Goal: Task Accomplishment & Management: Complete application form

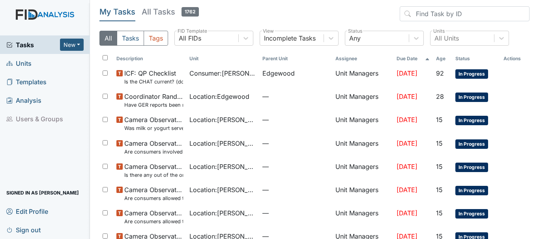
click at [21, 62] on span "Units" at bounding box center [18, 63] width 25 height 12
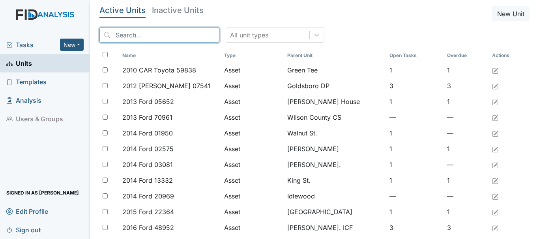
click at [130, 32] on input "search" at bounding box center [159, 35] width 120 height 15
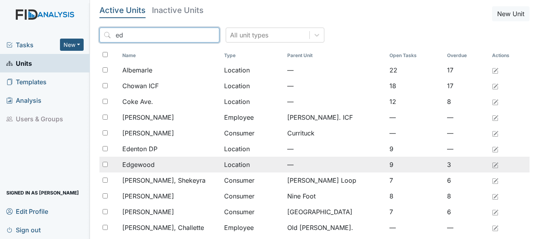
type input "ed"
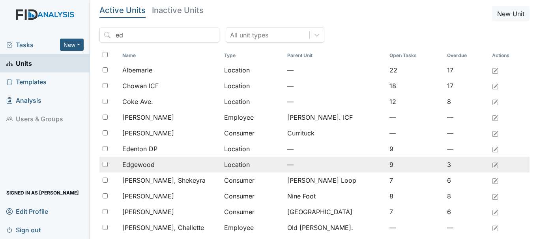
click at [104, 167] on input "checkbox" at bounding box center [105, 164] width 5 height 5
checkbox input "true"
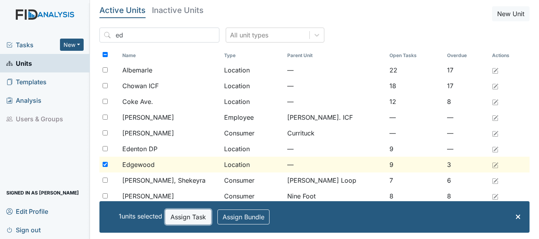
click at [182, 219] on button "Assign Task" at bounding box center [188, 217] width 46 height 15
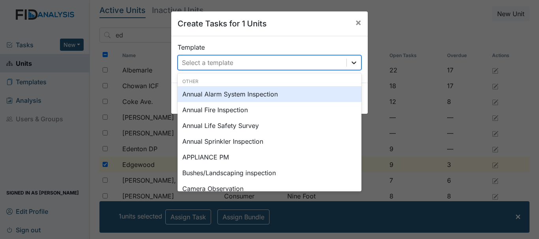
click at [354, 60] on icon at bounding box center [354, 63] width 8 height 8
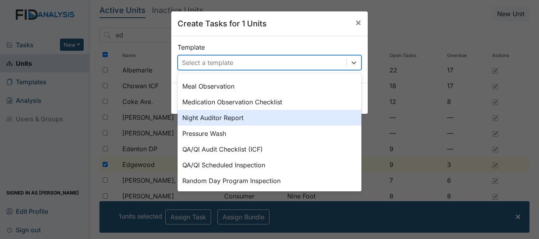
scroll to position [395, 0]
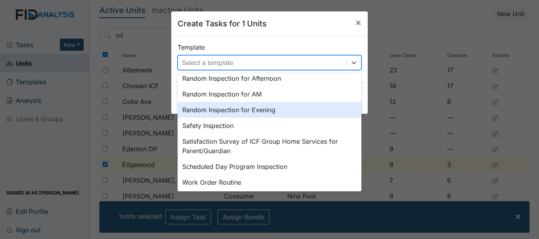
click at [231, 112] on div "Random Inspection for Evening" at bounding box center [270, 110] width 184 height 16
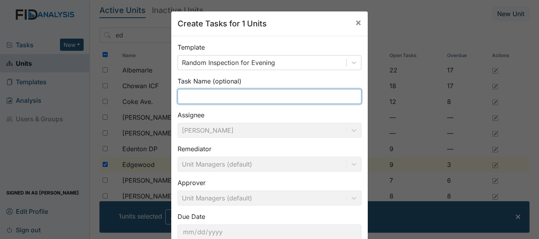
click at [196, 99] on input "text" at bounding box center [270, 96] width 184 height 15
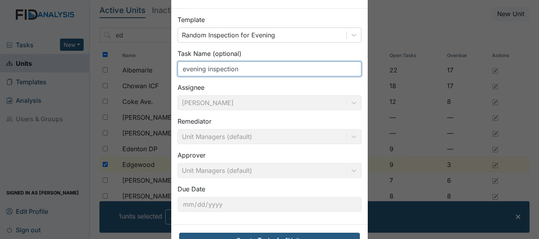
scroll to position [56, 0]
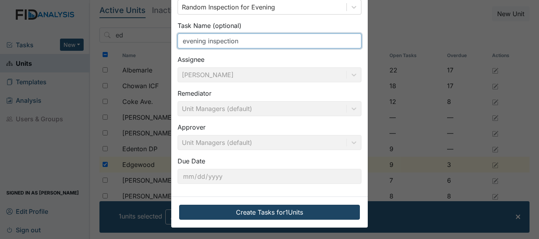
type input "evening inspection"
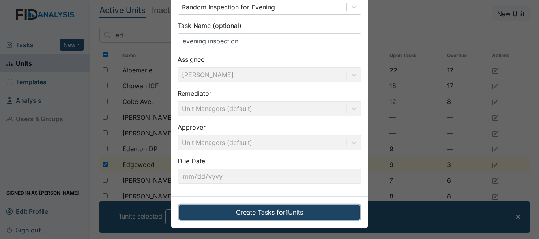
click at [262, 211] on button "Create Tasks for 1 Units" at bounding box center [269, 212] width 181 height 15
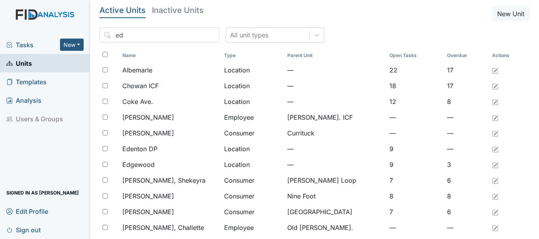
click at [29, 47] on span "Tasks" at bounding box center [33, 44] width 54 height 9
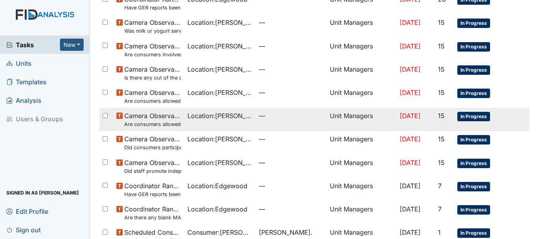
scroll to position [234, 0]
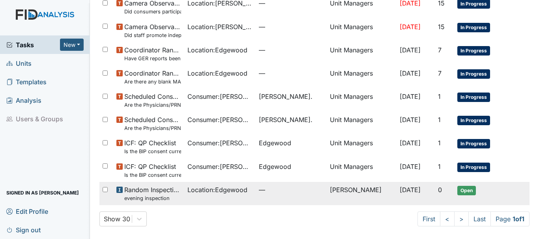
click at [210, 189] on span "Location : Edgewood" at bounding box center [217, 189] width 60 height 9
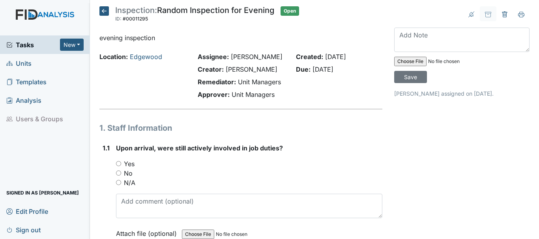
click at [118, 163] on input "Yes" at bounding box center [118, 163] width 5 height 5
radio input "true"
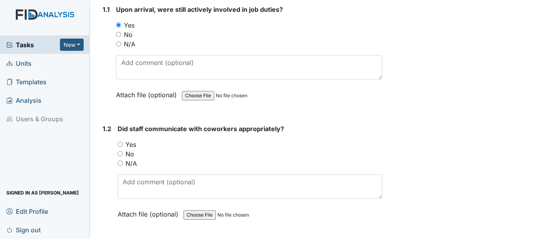
scroll to position [158, 0]
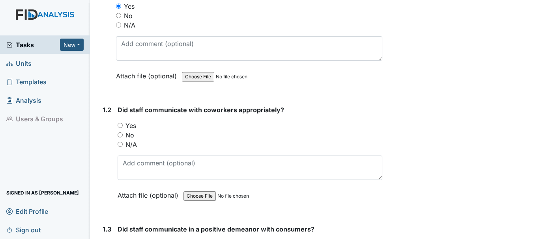
click at [119, 125] on input "Yes" at bounding box center [120, 125] width 5 height 5
radio input "true"
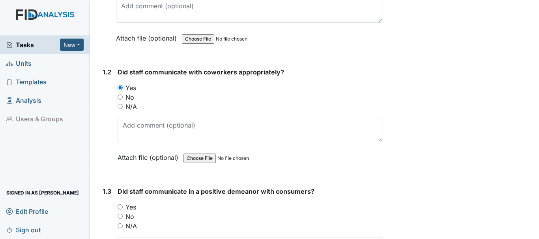
scroll to position [237, 0]
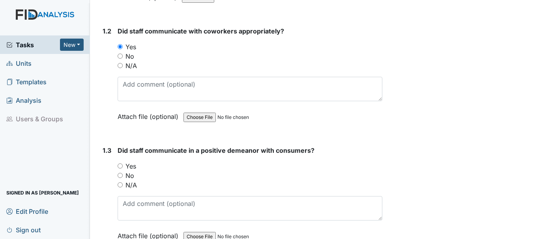
click at [120, 166] on input "Yes" at bounding box center [120, 166] width 5 height 5
radio input "true"
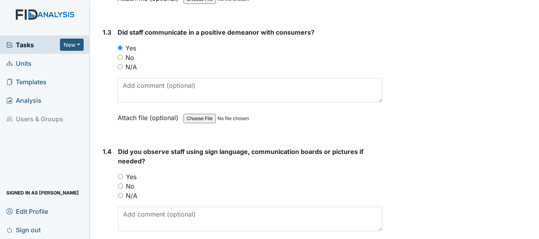
scroll to position [395, 0]
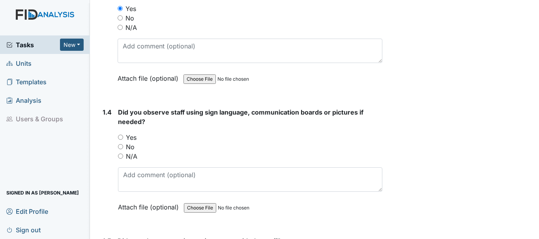
click at [120, 146] on input "No" at bounding box center [120, 146] width 5 height 5
radio input "true"
click at [120, 138] on input "Yes" at bounding box center [120, 137] width 5 height 5
radio input "true"
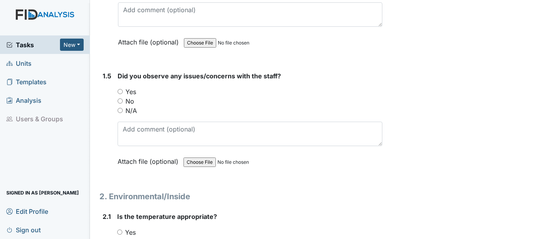
scroll to position [513, 0]
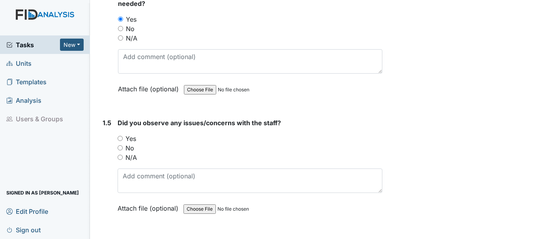
click at [120, 148] on input "No" at bounding box center [120, 148] width 5 height 5
radio input "true"
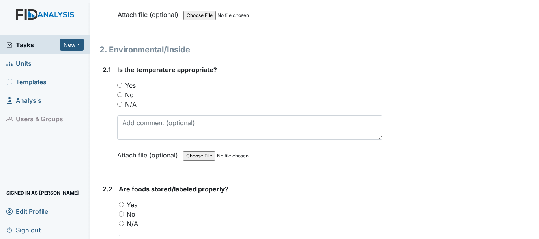
scroll to position [710, 0]
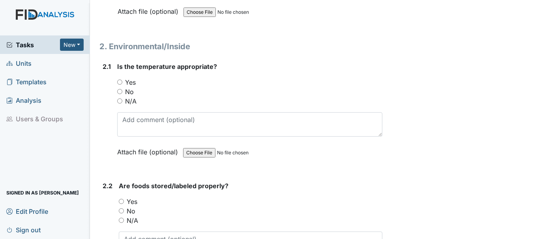
click at [120, 82] on input "Yes" at bounding box center [119, 82] width 5 height 5
radio input "true"
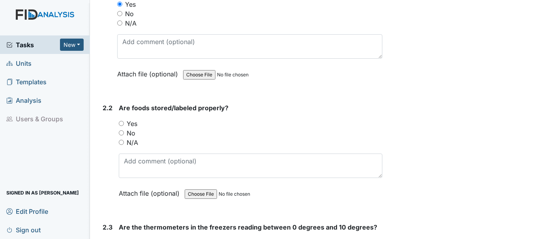
scroll to position [789, 0]
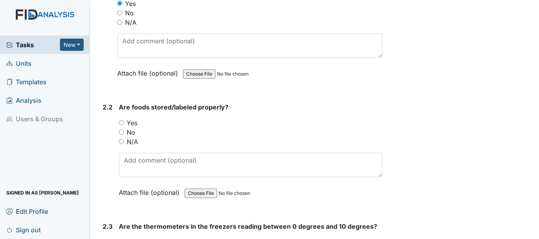
click at [121, 124] on input "Yes" at bounding box center [121, 122] width 5 height 5
radio input "true"
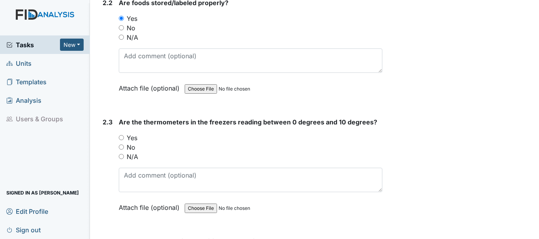
scroll to position [907, 0]
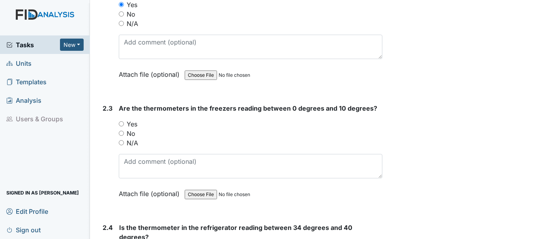
click at [123, 123] on input "Yes" at bounding box center [121, 124] width 5 height 5
radio input "true"
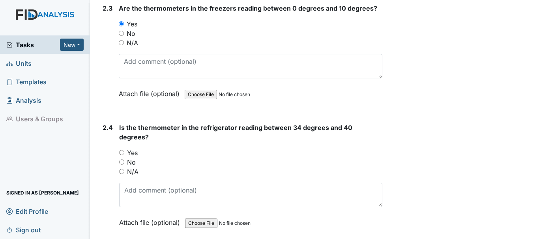
scroll to position [1026, 0]
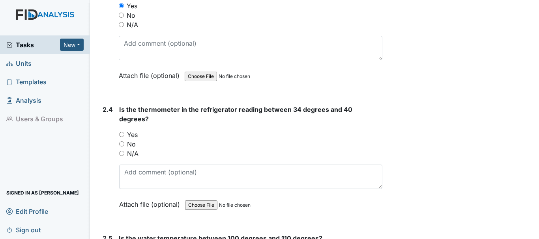
click at [121, 132] on input "Yes" at bounding box center [121, 134] width 5 height 5
radio input "true"
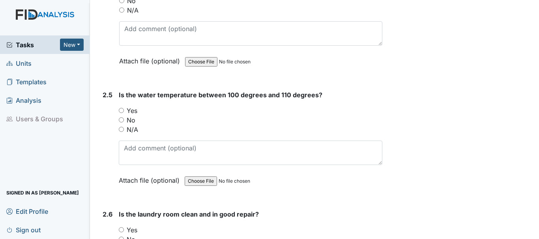
scroll to position [1184, 0]
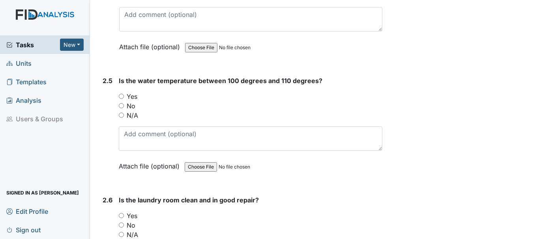
click at [120, 94] on input "Yes" at bounding box center [121, 96] width 5 height 5
radio input "true"
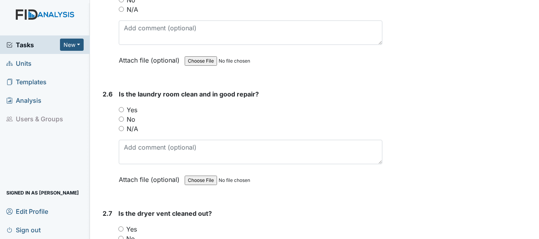
scroll to position [1302, 0]
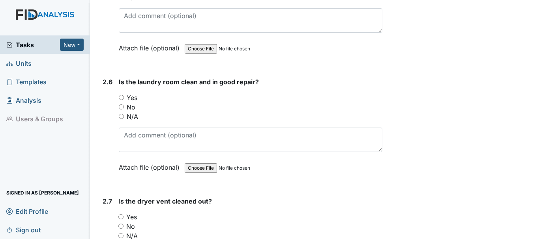
click at [122, 95] on input "Yes" at bounding box center [121, 97] width 5 height 5
radio input "true"
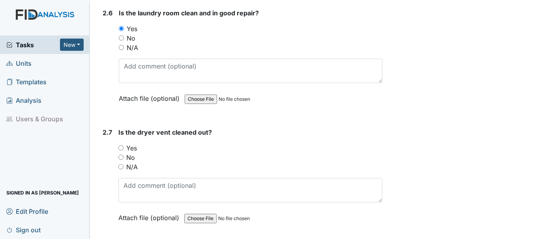
scroll to position [1381, 0]
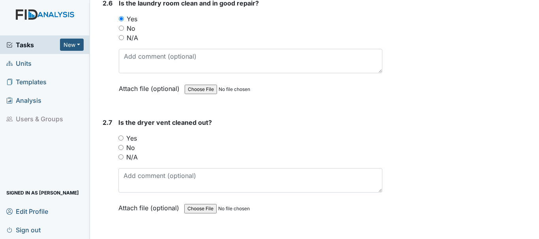
click at [120, 136] on input "Yes" at bounding box center [120, 138] width 5 height 5
radio input "true"
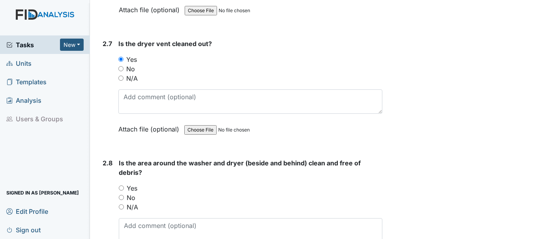
scroll to position [1499, 0]
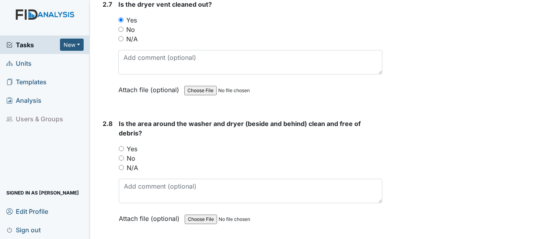
click at [123, 146] on input "Yes" at bounding box center [121, 148] width 5 height 5
radio input "true"
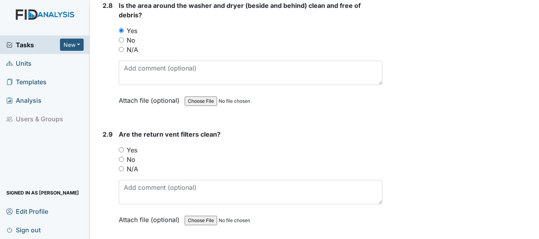
click at [122, 148] on input "Yes" at bounding box center [121, 150] width 5 height 5
radio input "true"
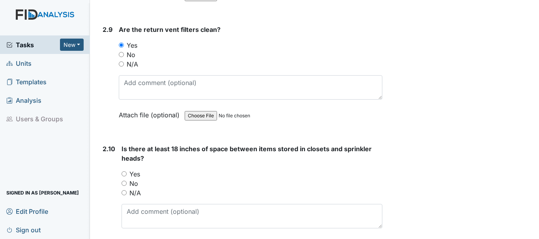
scroll to position [1736, 0]
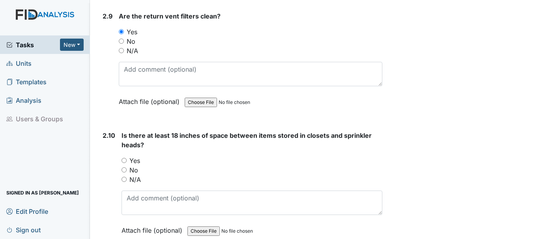
click at [125, 158] on input "Yes" at bounding box center [124, 160] width 5 height 5
radio input "true"
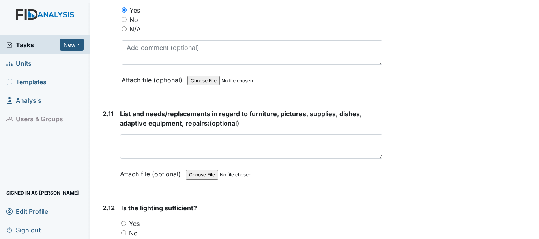
scroll to position [1894, 0]
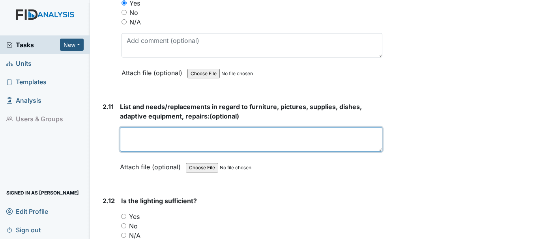
click at [181, 138] on textarea at bounding box center [251, 139] width 262 height 24
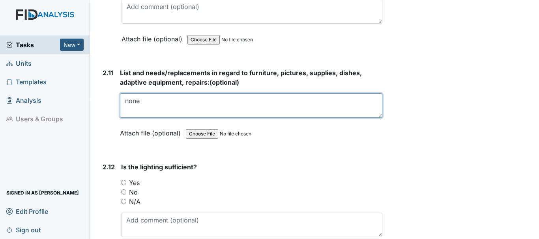
scroll to position [1973, 0]
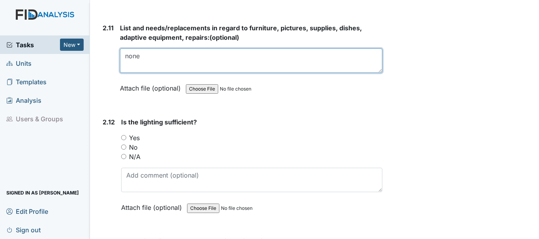
type textarea "none"
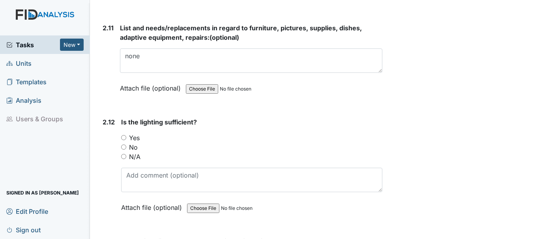
click at [124, 135] on input "Yes" at bounding box center [123, 137] width 5 height 5
radio input "true"
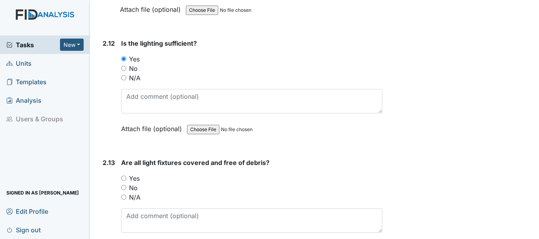
click at [123, 176] on input "Yes" at bounding box center [123, 178] width 5 height 5
radio input "true"
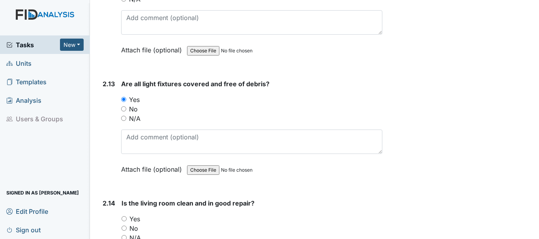
scroll to position [2170, 0]
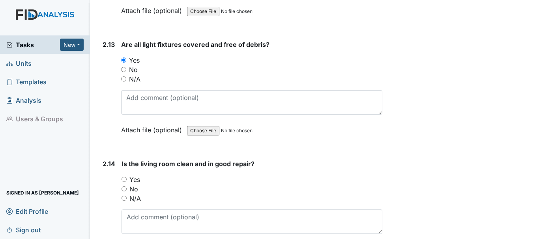
click at [124, 177] on input "Yes" at bounding box center [124, 179] width 5 height 5
radio input "true"
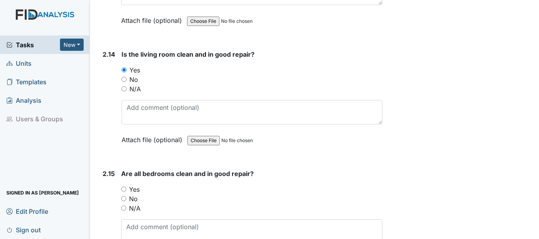
scroll to position [2288, 0]
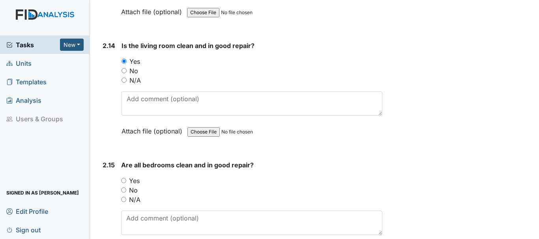
click at [123, 178] on input "Yes" at bounding box center [123, 180] width 5 height 5
radio input "true"
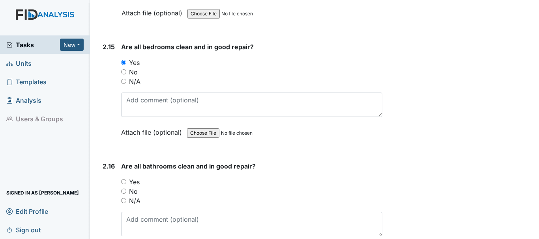
scroll to position [2446, 0]
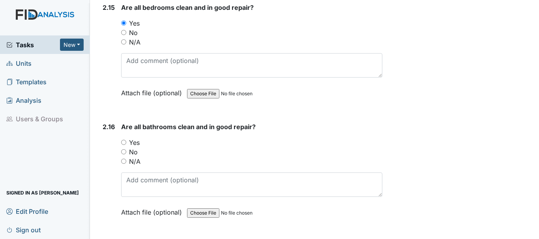
click at [122, 140] on input "Yes" at bounding box center [123, 142] width 5 height 5
radio input "true"
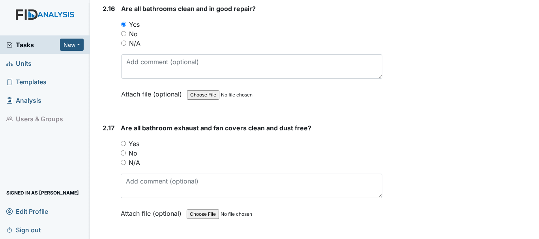
drag, startPoint x: 124, startPoint y: 134, endPoint x: 155, endPoint y: 137, distance: 30.9
click at [125, 141] on input "Yes" at bounding box center [123, 143] width 5 height 5
radio input "true"
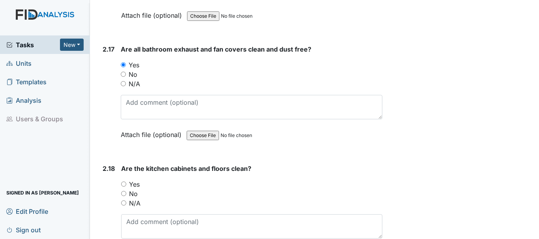
scroll to position [2683, 0]
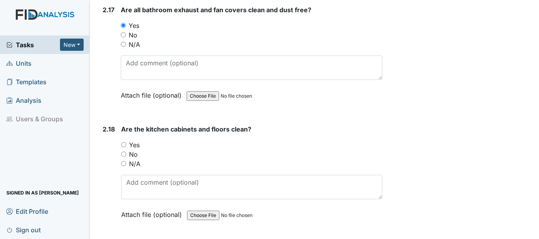
click at [124, 142] on input "Yes" at bounding box center [123, 144] width 5 height 5
radio input "true"
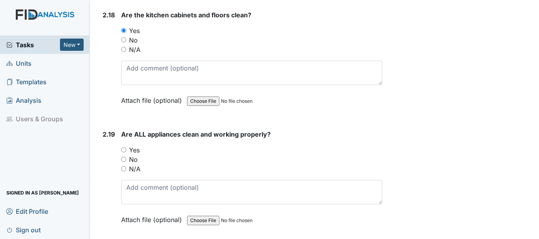
scroll to position [2801, 0]
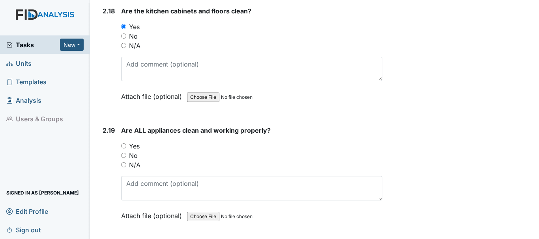
click at [124, 144] on input "Yes" at bounding box center [123, 146] width 5 height 5
radio input "true"
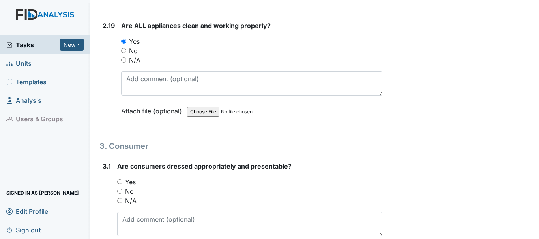
scroll to position [2920, 0]
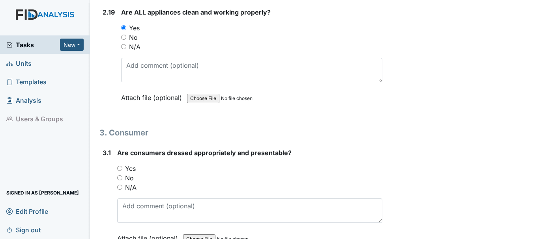
click at [120, 166] on input "Yes" at bounding box center [119, 168] width 5 height 5
radio input "true"
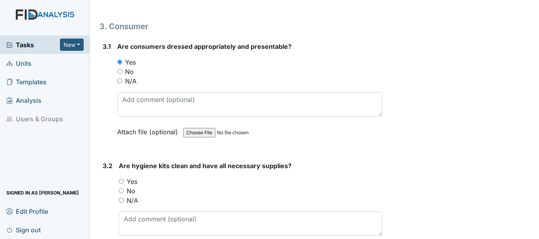
scroll to position [3038, 0]
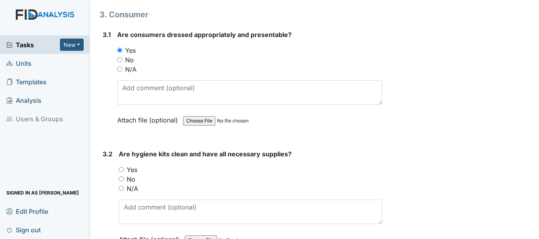
click at [121, 167] on input "Yes" at bounding box center [121, 169] width 5 height 5
radio input "true"
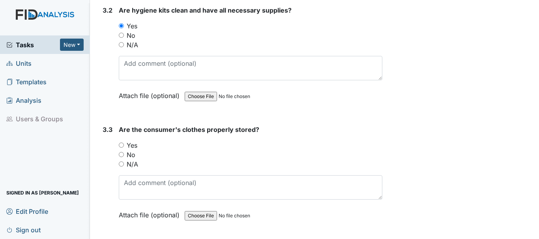
scroll to position [3196, 0]
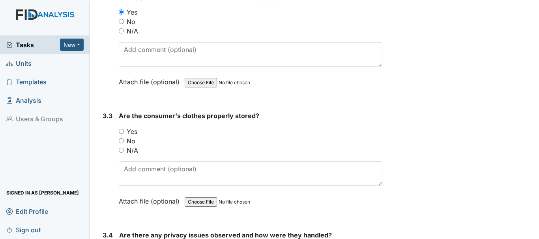
click at [120, 129] on input "Yes" at bounding box center [121, 131] width 5 height 5
radio input "true"
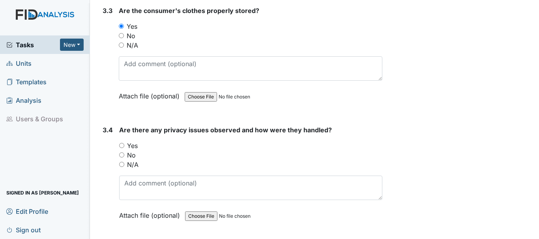
scroll to position [3314, 0]
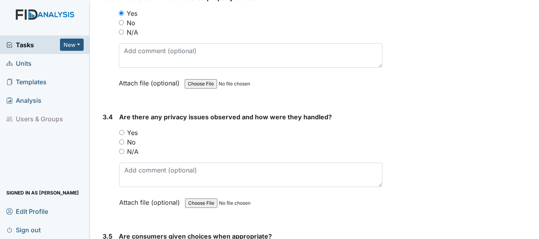
click at [122, 149] on input "N/A" at bounding box center [121, 151] width 5 height 5
radio input "true"
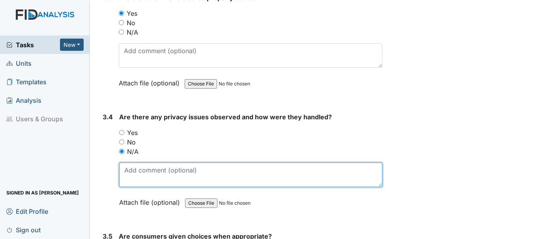
click at [148, 167] on textarea at bounding box center [250, 175] width 263 height 24
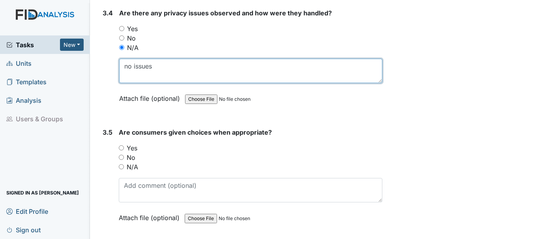
scroll to position [3433, 0]
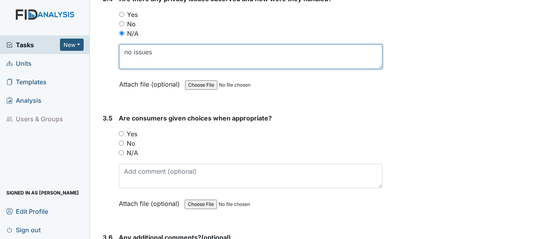
type textarea "no issues"
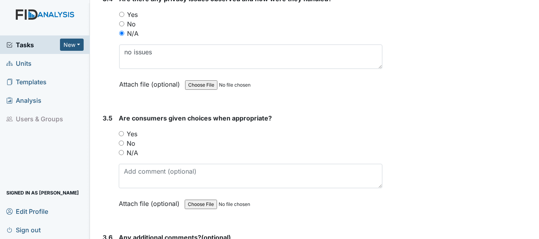
click at [124, 129] on div "Yes" at bounding box center [251, 133] width 264 height 9
click at [122, 131] on input "Yes" at bounding box center [121, 133] width 5 height 5
radio input "true"
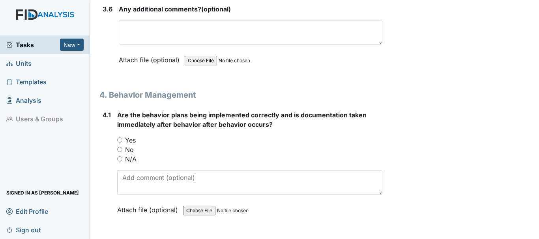
scroll to position [3669, 0]
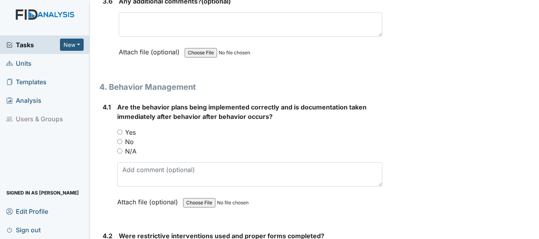
click at [118, 130] on input "Yes" at bounding box center [119, 132] width 5 height 5
radio input "true"
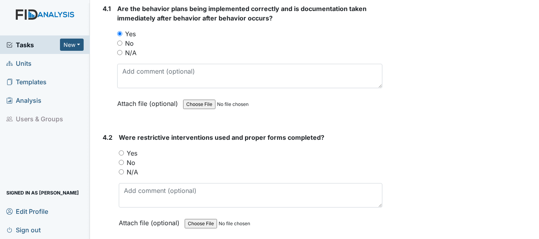
scroll to position [3788, 0]
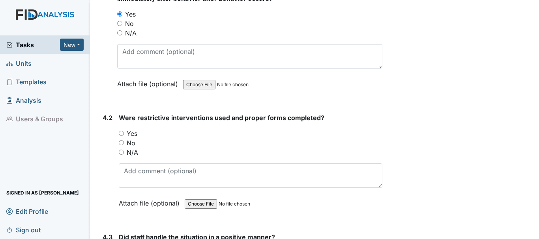
click at [121, 150] on input "N/A" at bounding box center [121, 152] width 5 height 5
radio input "true"
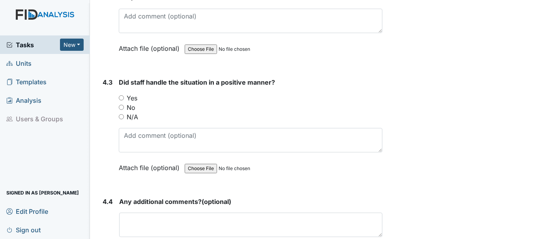
scroll to position [3946, 0]
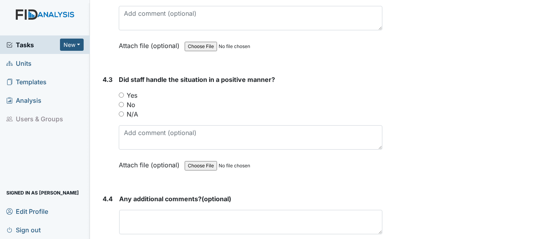
click at [122, 93] on input "Yes" at bounding box center [121, 95] width 5 height 5
radio input "true"
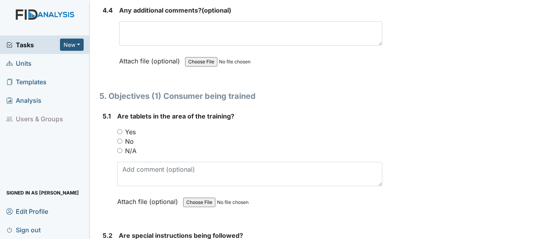
scroll to position [4182, 0]
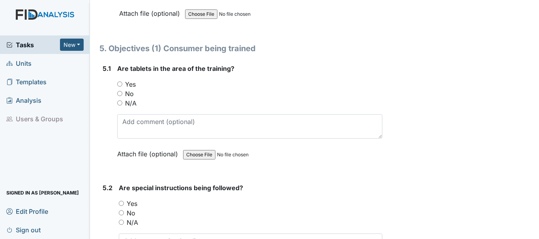
click at [118, 82] on input "Yes" at bounding box center [119, 84] width 5 height 5
radio input "true"
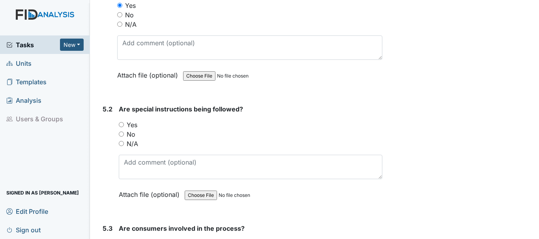
click at [121, 122] on input "Yes" at bounding box center [121, 124] width 5 height 5
radio input "true"
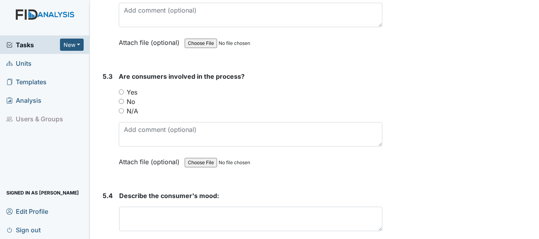
scroll to position [4419, 0]
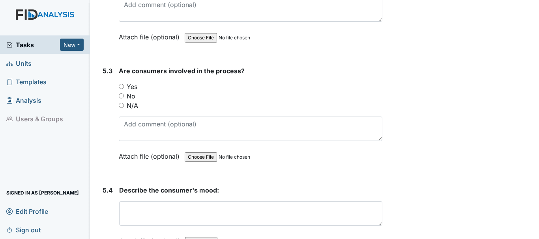
drag, startPoint x: 120, startPoint y: 77, endPoint x: 199, endPoint y: 81, distance: 79.0
click at [121, 84] on input "Yes" at bounding box center [121, 86] width 5 height 5
radio input "true"
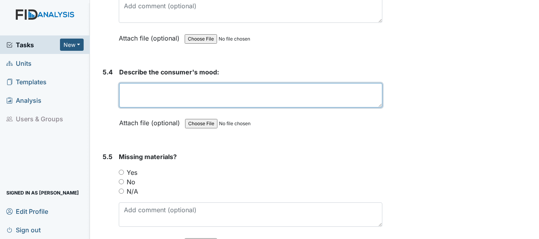
click at [167, 87] on textarea at bounding box center [250, 95] width 263 height 24
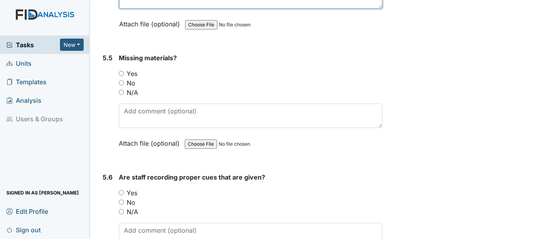
scroll to position [4656, 0]
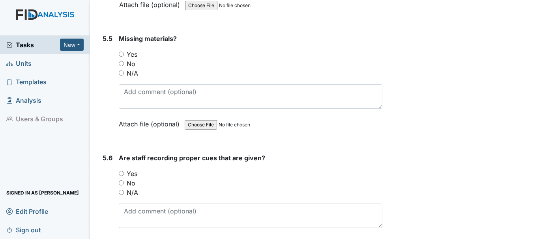
type textarea "calm"
click at [121, 71] on input "N/A" at bounding box center [121, 73] width 5 height 5
radio input "true"
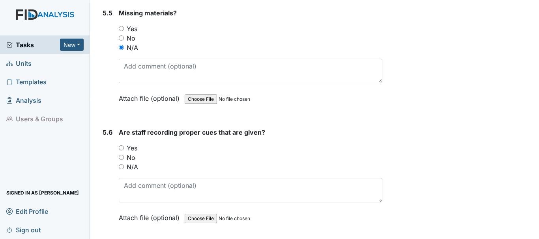
scroll to position [4695, 0]
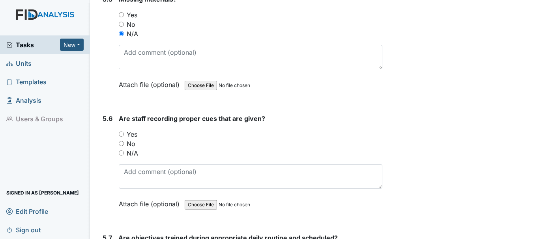
click at [121, 132] on input "Yes" at bounding box center [121, 134] width 5 height 5
radio input "true"
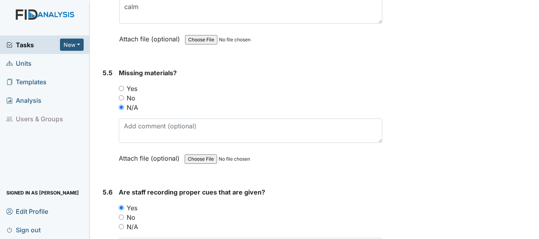
scroll to position [4616, 0]
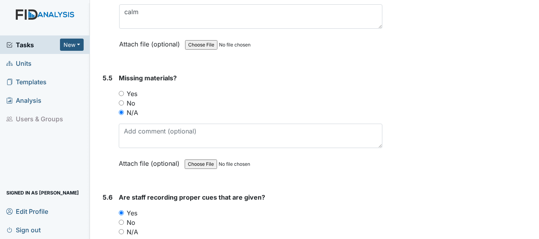
click at [120, 101] on input "No" at bounding box center [121, 103] width 5 height 5
radio input "true"
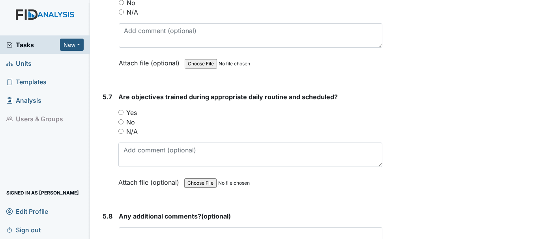
scroll to position [4853, 0]
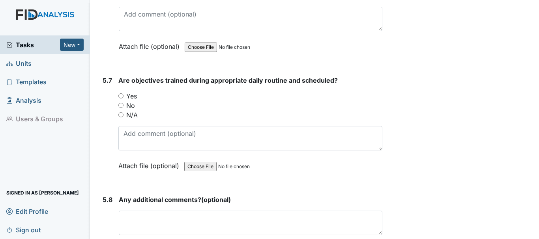
click at [122, 94] on input "Yes" at bounding box center [120, 96] width 5 height 5
radio input "true"
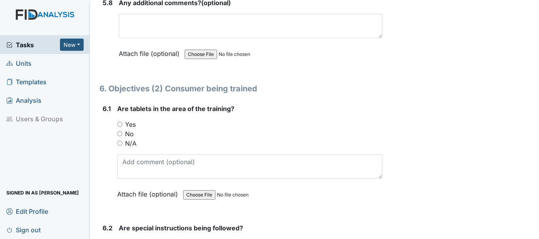
scroll to position [5090, 0]
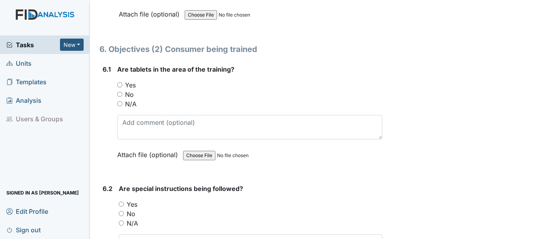
click at [118, 82] on input "Yes" at bounding box center [119, 84] width 5 height 5
radio input "true"
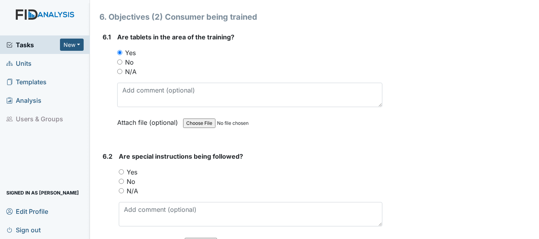
scroll to position [5169, 0]
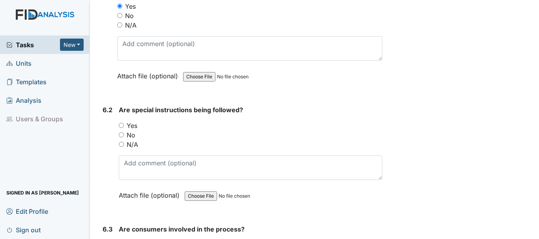
click at [122, 123] on input "Yes" at bounding box center [121, 125] width 5 height 5
radio input "true"
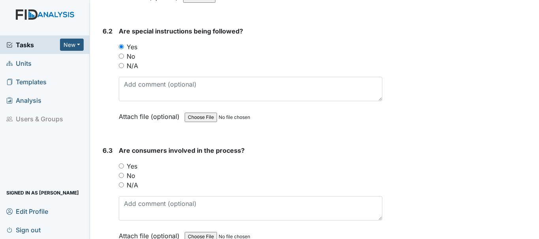
scroll to position [5287, 0]
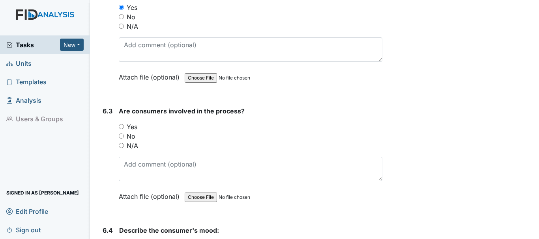
drag, startPoint x: 121, startPoint y: 116, endPoint x: 142, endPoint y: 117, distance: 20.9
click at [120, 124] on input "Yes" at bounding box center [121, 126] width 5 height 5
radio input "true"
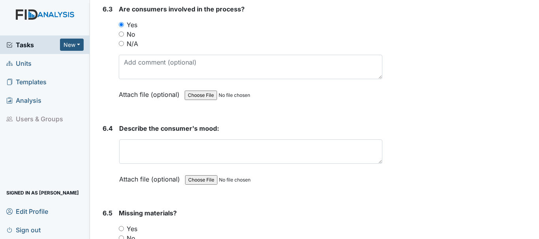
scroll to position [5405, 0]
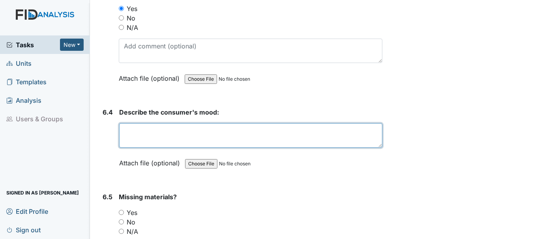
click at [173, 126] on textarea at bounding box center [250, 135] width 263 height 24
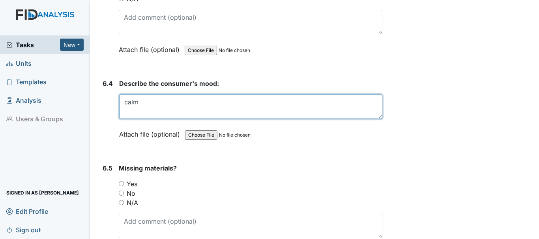
scroll to position [5484, 0]
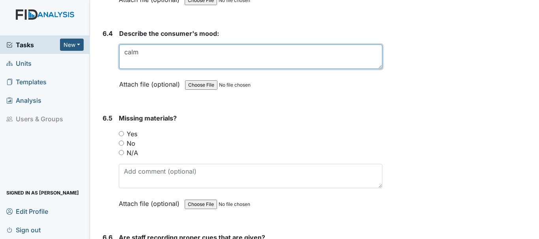
type textarea "calm"
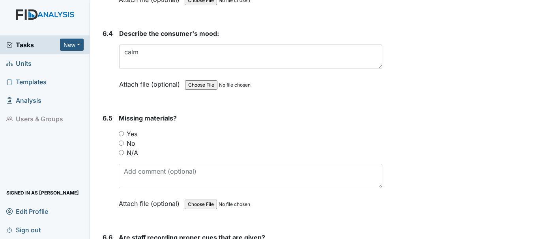
click at [122, 141] on input "No" at bounding box center [121, 143] width 5 height 5
radio input "true"
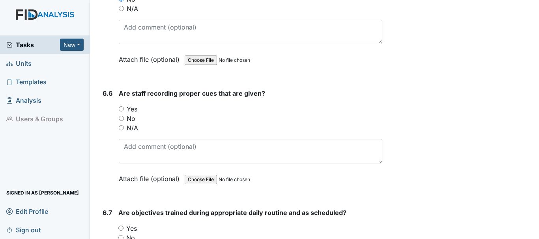
scroll to position [5642, 0]
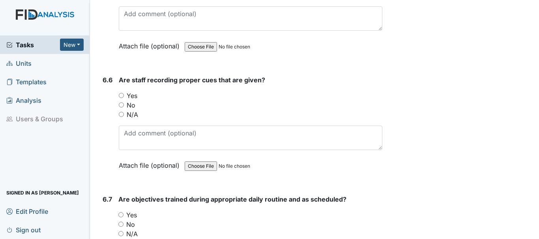
click at [120, 93] on input "Yes" at bounding box center [121, 95] width 5 height 5
radio input "true"
click at [121, 213] on input "Yes" at bounding box center [120, 215] width 5 height 5
radio input "true"
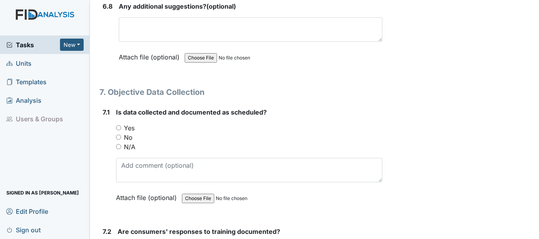
scroll to position [5958, 0]
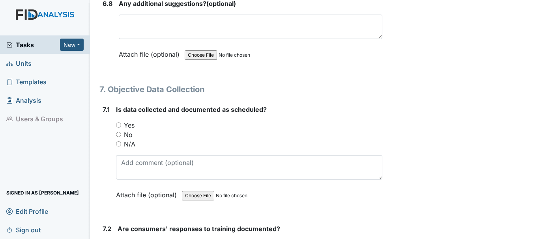
click at [118, 123] on input "Yes" at bounding box center [118, 125] width 5 height 5
radio input "true"
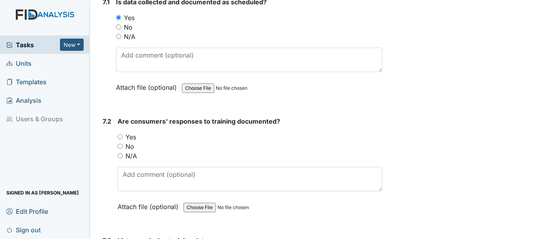
scroll to position [6076, 0]
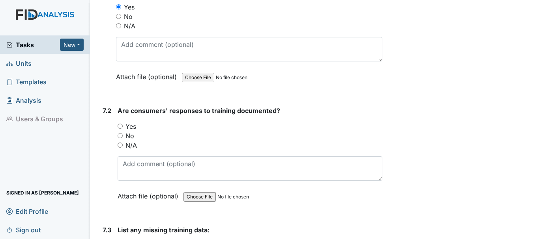
click at [121, 124] on input "Yes" at bounding box center [120, 126] width 5 height 5
radio input "true"
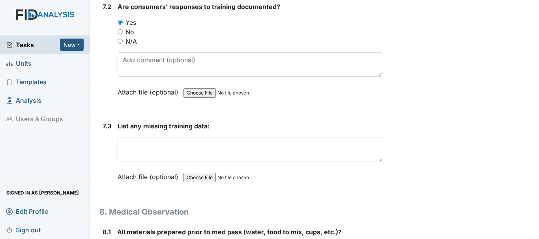
scroll to position [6194, 0]
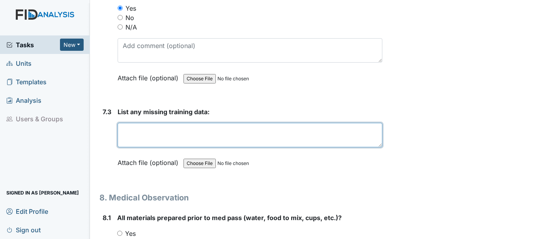
click at [155, 131] on textarea at bounding box center [250, 135] width 265 height 24
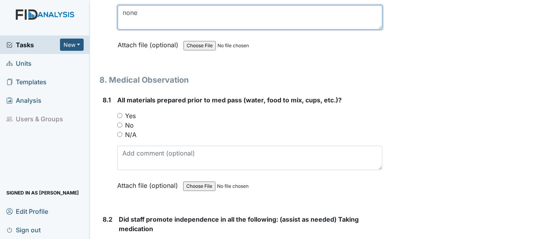
scroll to position [6313, 0]
type textarea "none"
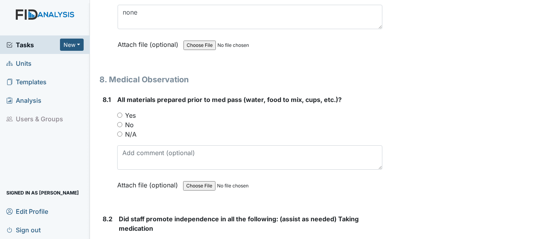
drag, startPoint x: 118, startPoint y: 106, endPoint x: 160, endPoint y: 106, distance: 41.8
click at [119, 113] on input "Yes" at bounding box center [119, 115] width 5 height 5
radio input "true"
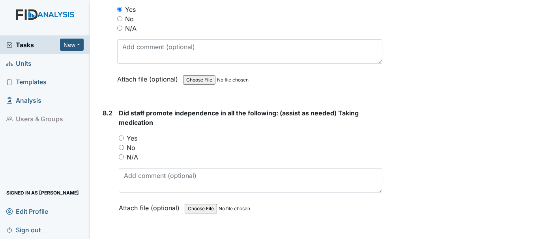
scroll to position [6431, 0]
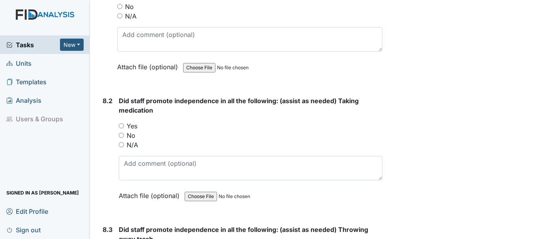
click at [121, 123] on input "Yes" at bounding box center [121, 125] width 5 height 5
radio input "true"
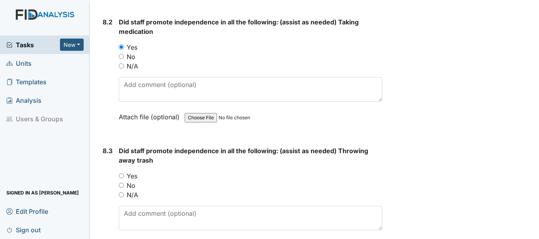
scroll to position [6550, 0]
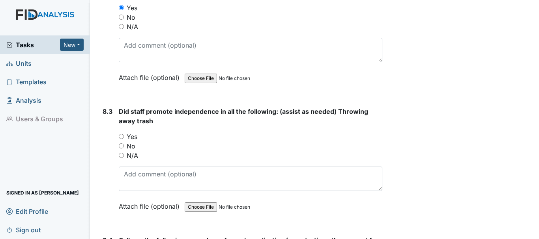
click at [122, 134] on input "Yes" at bounding box center [121, 136] width 5 height 5
radio input "true"
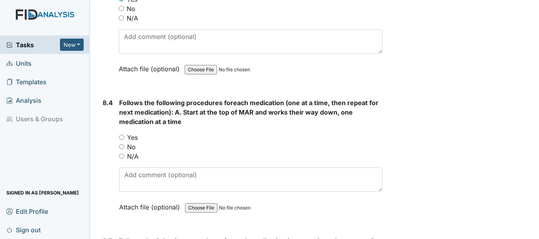
scroll to position [6707, 0]
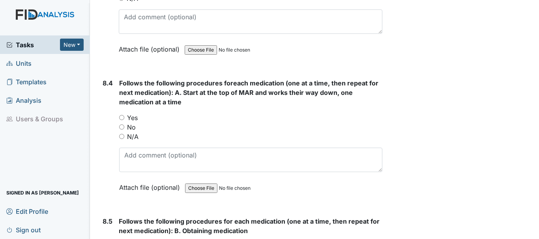
click at [123, 115] on input "Yes" at bounding box center [121, 117] width 5 height 5
radio input "true"
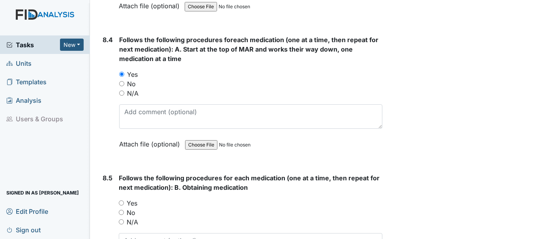
scroll to position [6825, 0]
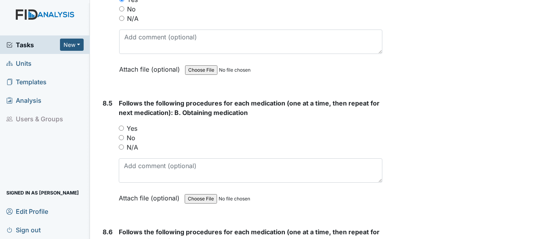
click at [122, 126] on input "Yes" at bounding box center [121, 128] width 5 height 5
radio input "true"
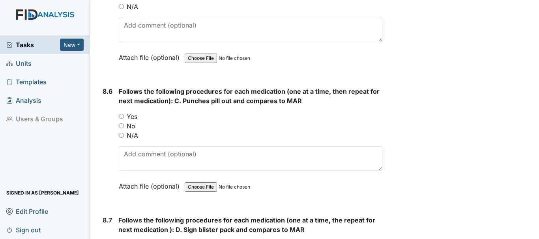
scroll to position [6983, 0]
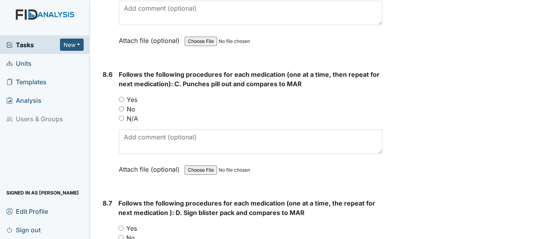
click at [121, 97] on input "Yes" at bounding box center [121, 99] width 5 height 5
radio input "true"
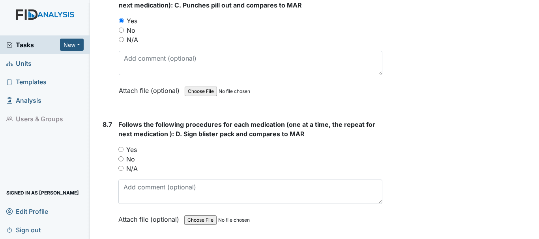
scroll to position [7102, 0]
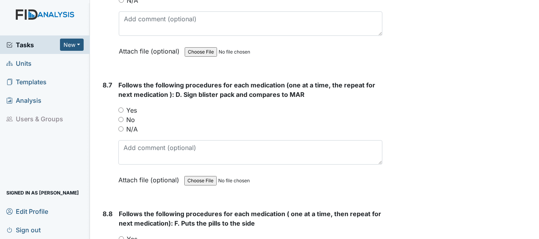
drag, startPoint x: 122, startPoint y: 100, endPoint x: 127, endPoint y: 98, distance: 5.1
click at [122, 108] on input "Yes" at bounding box center [120, 110] width 5 height 5
radio input "true"
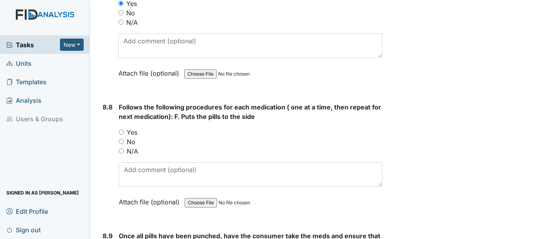
scroll to position [7220, 0]
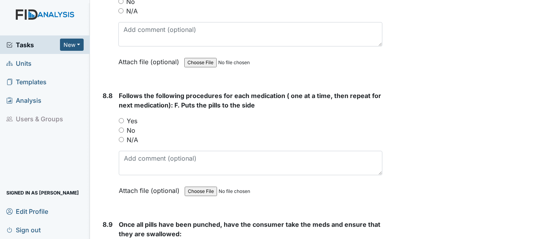
click at [121, 118] on input "Yes" at bounding box center [121, 120] width 5 height 5
radio input "true"
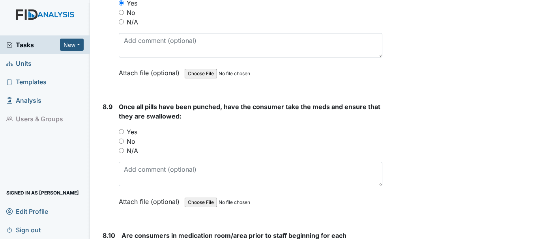
scroll to position [7338, 0]
drag, startPoint x: 120, startPoint y: 120, endPoint x: 235, endPoint y: 103, distance: 115.7
click at [121, 129] on input "Yes" at bounding box center [121, 131] width 5 height 5
radio input "true"
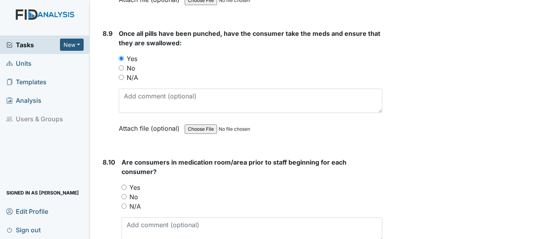
scroll to position [7417, 0]
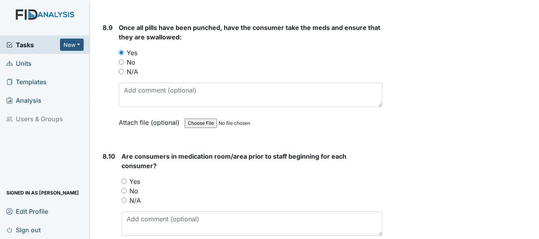
click at [123, 179] on input "Yes" at bounding box center [124, 181] width 5 height 5
radio input "true"
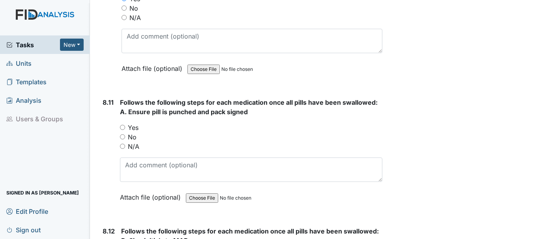
scroll to position [7614, 0]
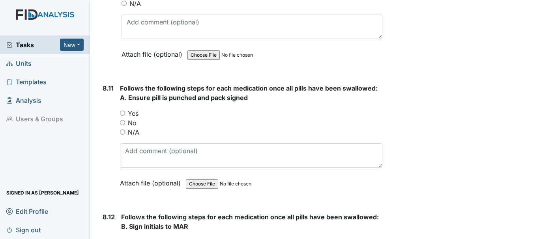
drag, startPoint x: 122, startPoint y: 104, endPoint x: 179, endPoint y: 98, distance: 57.5
click at [123, 111] on input "Yes" at bounding box center [122, 113] width 5 height 5
radio input "true"
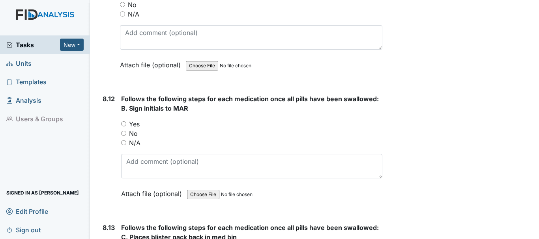
click at [124, 122] on input "Yes" at bounding box center [123, 124] width 5 height 5
radio input "true"
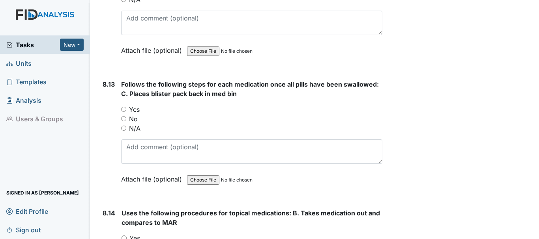
scroll to position [7891, 0]
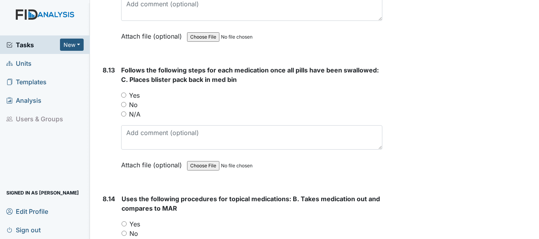
click at [123, 93] on input "Yes" at bounding box center [123, 95] width 5 height 5
radio input "true"
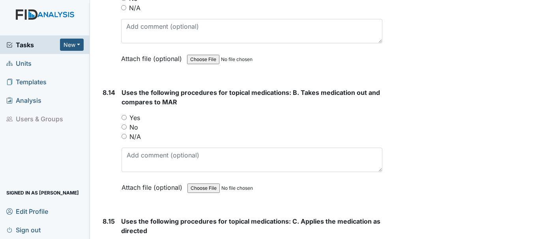
scroll to position [8009, 0]
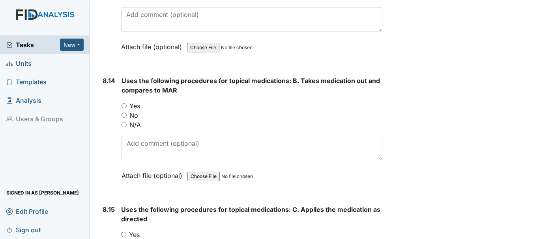
click at [125, 103] on input "Yes" at bounding box center [124, 105] width 5 height 5
radio input "true"
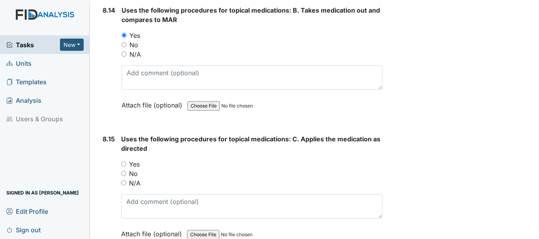
scroll to position [8088, 0]
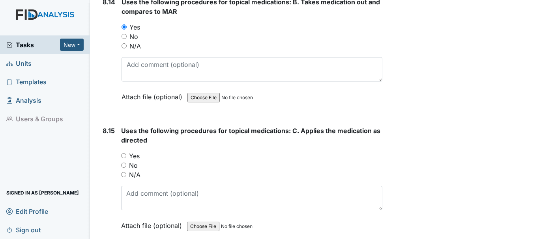
click at [122, 153] on input "Yes" at bounding box center [123, 155] width 5 height 5
radio input "true"
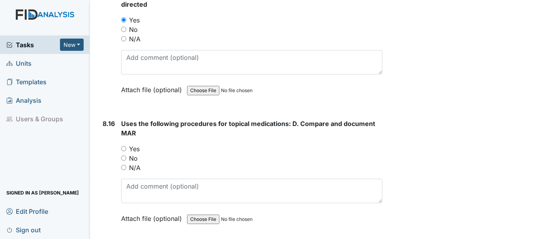
scroll to position [8246, 0]
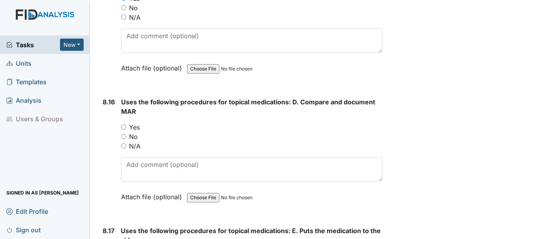
click at [122, 125] on input "Yes" at bounding box center [123, 127] width 5 height 5
radio input "true"
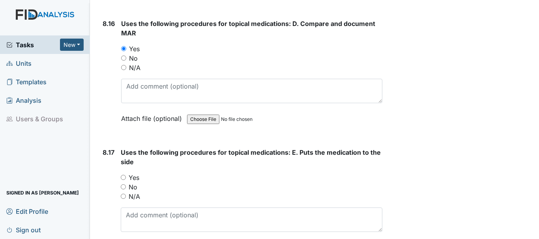
scroll to position [8325, 0]
click at [123, 175] on input "Yes" at bounding box center [123, 177] width 5 height 5
radio input "true"
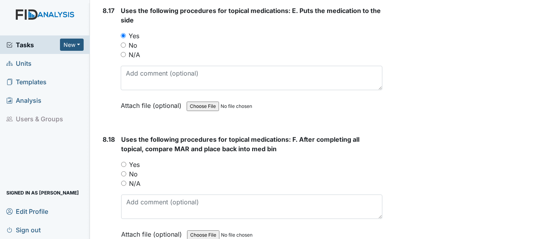
scroll to position [8483, 0]
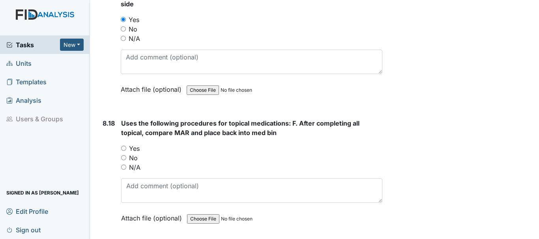
click at [123, 146] on input "Yes" at bounding box center [123, 148] width 5 height 5
radio input "true"
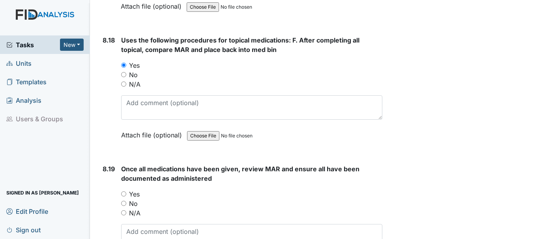
scroll to position [8601, 0]
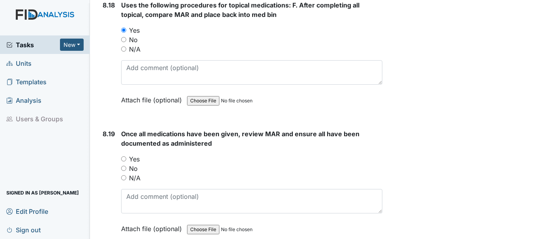
click at [123, 157] on input "Yes" at bounding box center [123, 159] width 5 height 5
radio input "true"
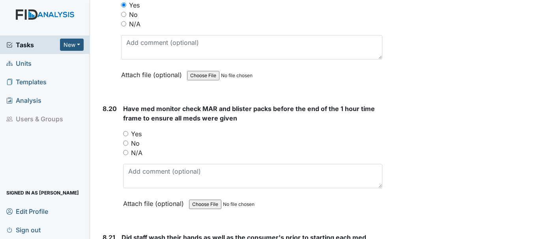
scroll to position [8759, 0]
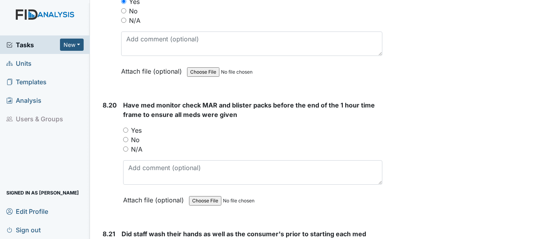
click at [125, 128] on input "Yes" at bounding box center [125, 130] width 5 height 5
radio input "true"
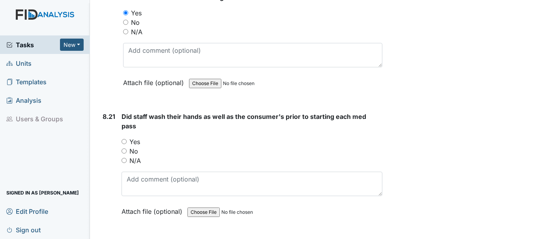
scroll to position [8877, 0]
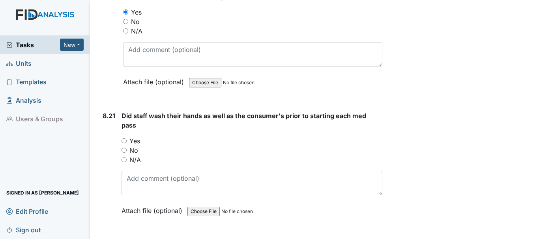
click at [123, 138] on input "Yes" at bounding box center [124, 140] width 5 height 5
radio input "true"
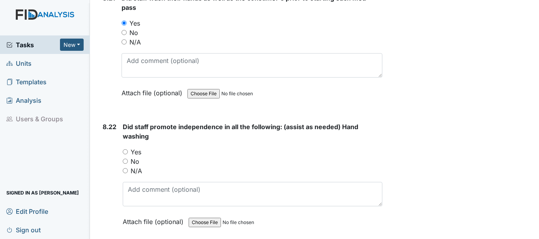
scroll to position [8995, 0]
click at [126, 149] on input "Yes" at bounding box center [125, 151] width 5 height 5
radio input "true"
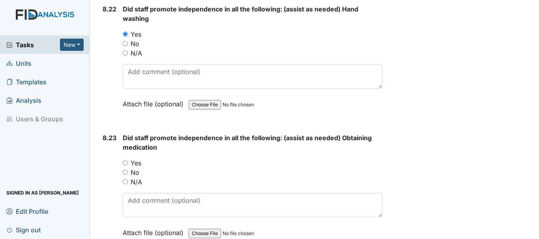
scroll to position [9114, 0]
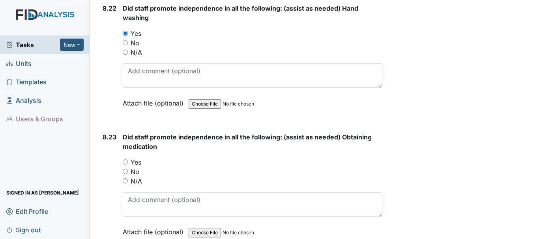
click at [130, 158] on div "Yes" at bounding box center [253, 162] width 260 height 9
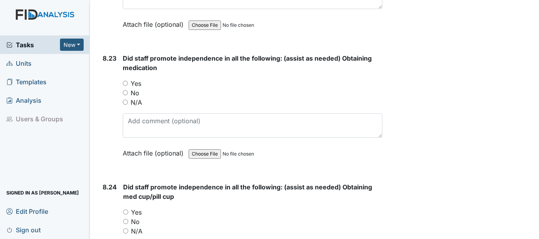
scroll to position [9074, 0]
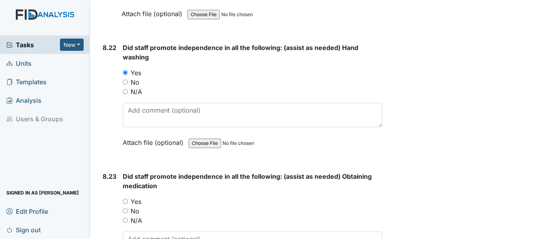
click at [125, 199] on input "Yes" at bounding box center [125, 201] width 5 height 5
radio input "true"
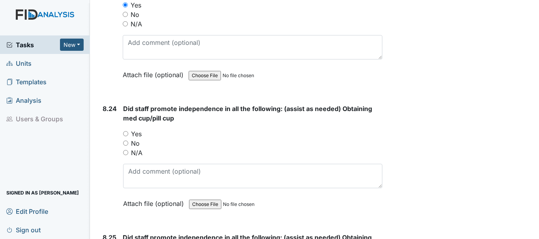
scroll to position [9272, 0]
drag, startPoint x: 124, startPoint y: 123, endPoint x: 164, endPoint y: 124, distance: 39.5
click at [126, 131] on input "Yes" at bounding box center [125, 133] width 5 height 5
radio input "true"
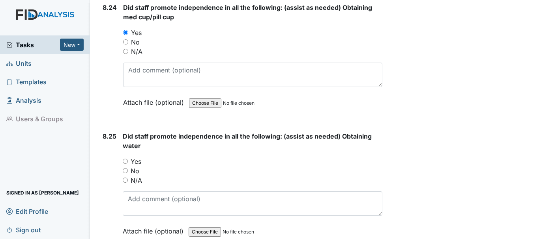
scroll to position [9390, 0]
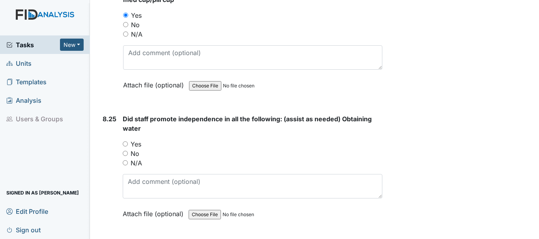
click at [127, 142] on input "Yes" at bounding box center [125, 144] width 5 height 5
radio input "true"
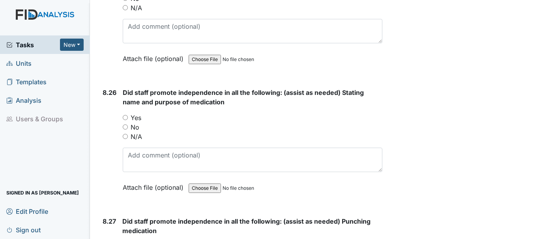
scroll to position [9548, 0]
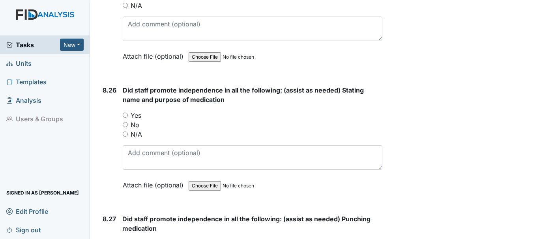
drag, startPoint x: 123, startPoint y: 105, endPoint x: 137, endPoint y: 105, distance: 13.4
click at [126, 113] on input "Yes" at bounding box center [125, 115] width 5 height 5
radio input "true"
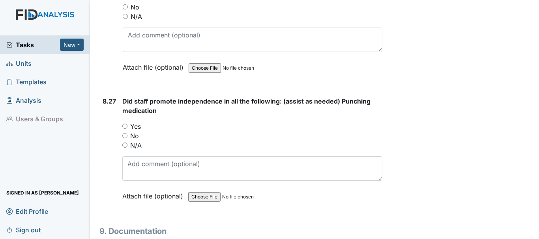
scroll to position [9666, 0]
drag, startPoint x: 125, startPoint y: 117, endPoint x: 136, endPoint y: 114, distance: 11.3
click at [125, 123] on input "Yes" at bounding box center [124, 125] width 5 height 5
radio input "true"
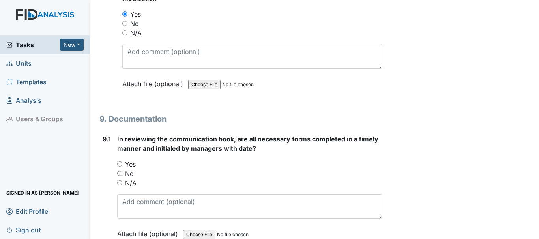
scroll to position [9824, 0]
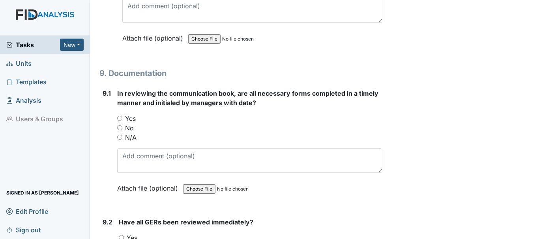
click at [120, 116] on input "Yes" at bounding box center [119, 118] width 5 height 5
radio input "true"
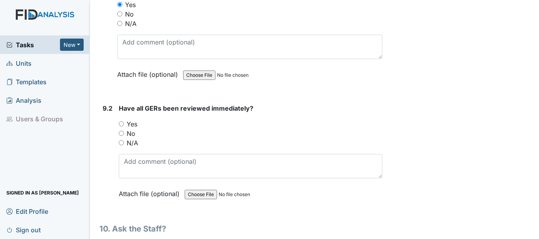
scroll to position [9942, 0]
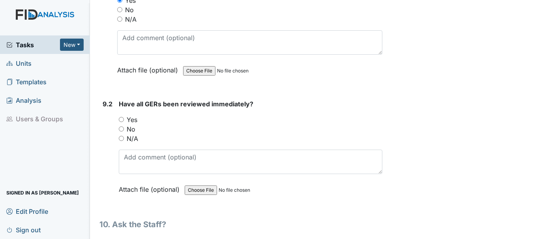
click at [122, 117] on input "Yes" at bounding box center [121, 119] width 5 height 5
radio input "true"
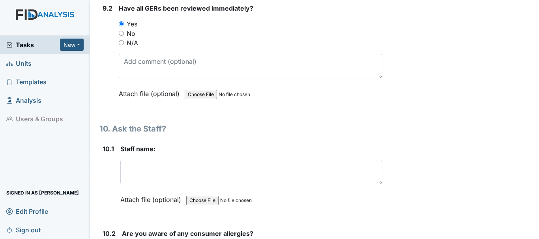
scroll to position [10078, 0]
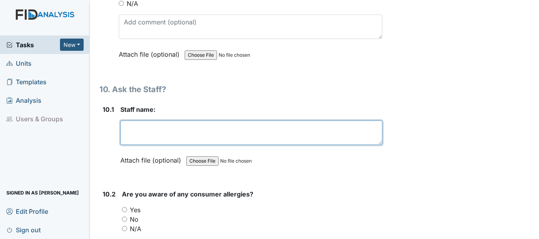
click at [177, 127] on textarea at bounding box center [251, 133] width 262 height 24
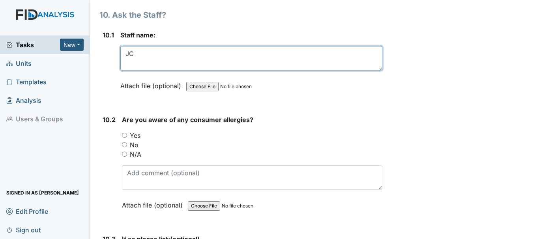
scroll to position [10157, 0]
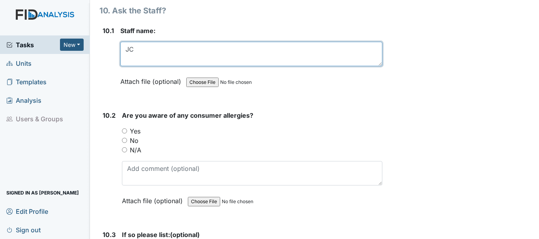
type textarea "JC"
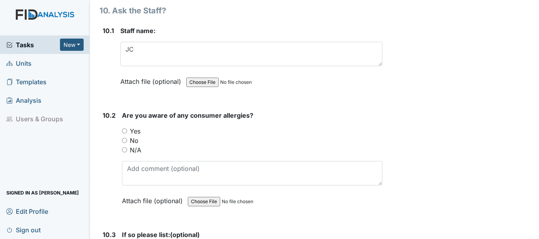
click at [124, 129] on input "Yes" at bounding box center [124, 131] width 5 height 5
radio input "true"
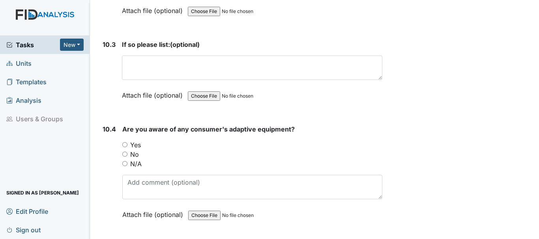
scroll to position [10354, 0]
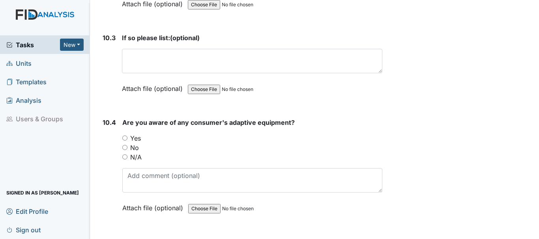
click at [123, 136] on input "Yes" at bounding box center [124, 138] width 5 height 5
radio input "true"
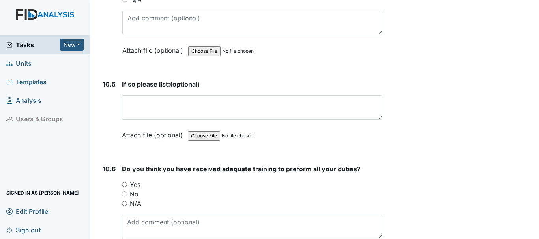
scroll to position [10551, 0]
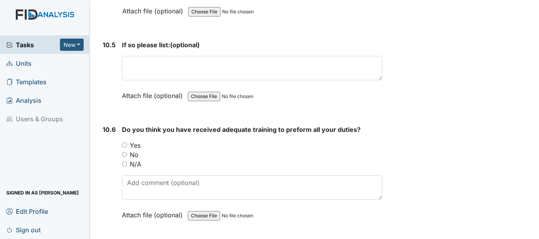
click at [123, 143] on input "Yes" at bounding box center [124, 145] width 5 height 5
radio input "true"
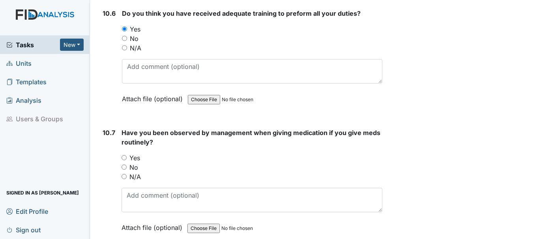
scroll to position [10670, 0]
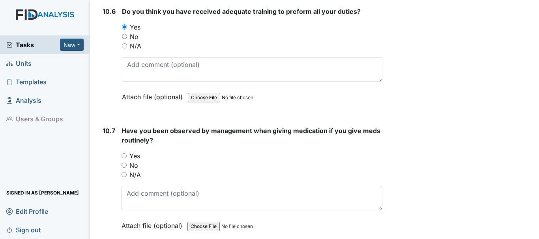
click at [124, 153] on input "Yes" at bounding box center [124, 155] width 5 height 5
radio input "true"
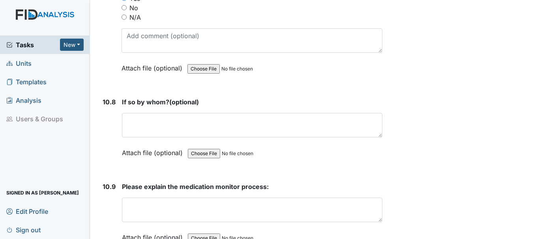
scroll to position [10867, 0]
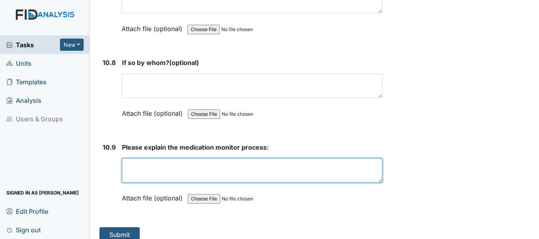
click at [150, 164] on textarea at bounding box center [252, 171] width 260 height 24
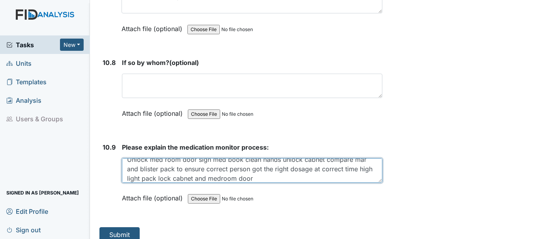
scroll to position [9, 0]
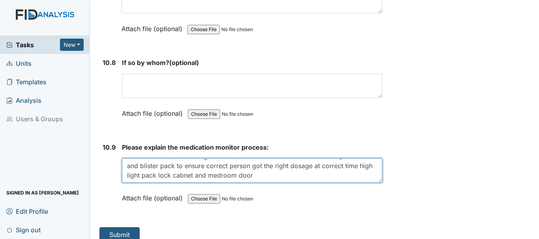
type textarea "Unlock med room door sign med book clean hands unlock cabnet compare mar and bl…"
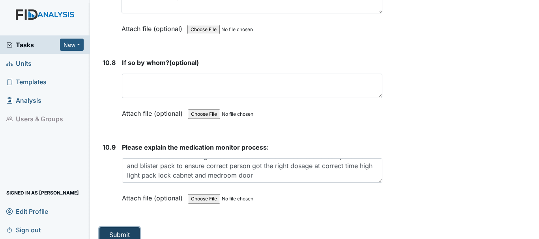
click at [122, 228] on button "Submit" at bounding box center [119, 235] width 40 height 15
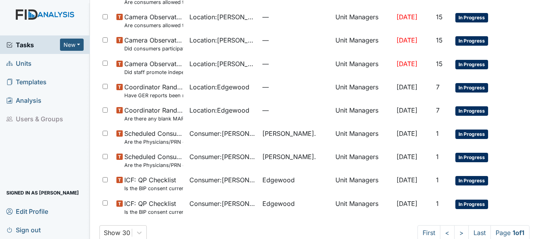
scroll to position [236, 0]
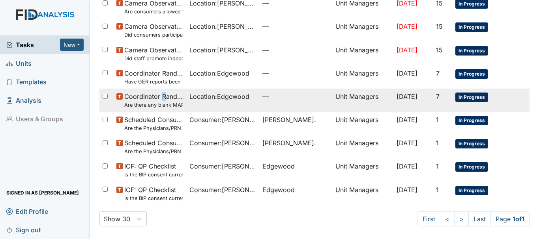
click at [164, 97] on span "Coordinator Random Are there any blank MAR"s" at bounding box center [153, 100] width 59 height 17
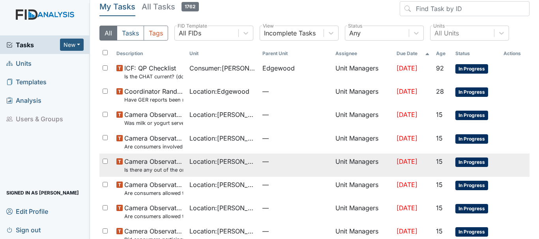
scroll to position [0, 0]
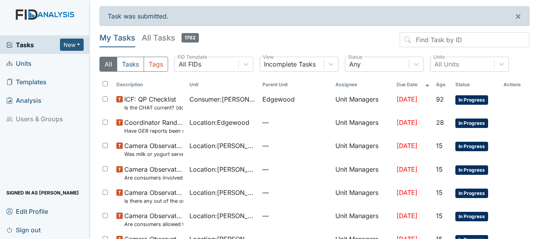
click at [23, 44] on span "Tasks" at bounding box center [33, 44] width 54 height 9
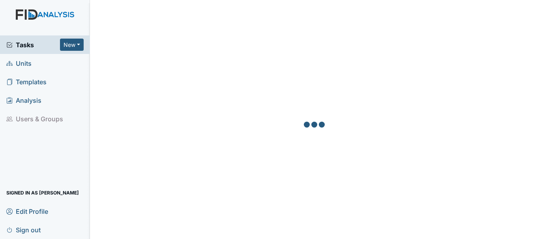
click at [27, 64] on span "Units" at bounding box center [18, 63] width 25 height 12
